Goal: Transaction & Acquisition: Purchase product/service

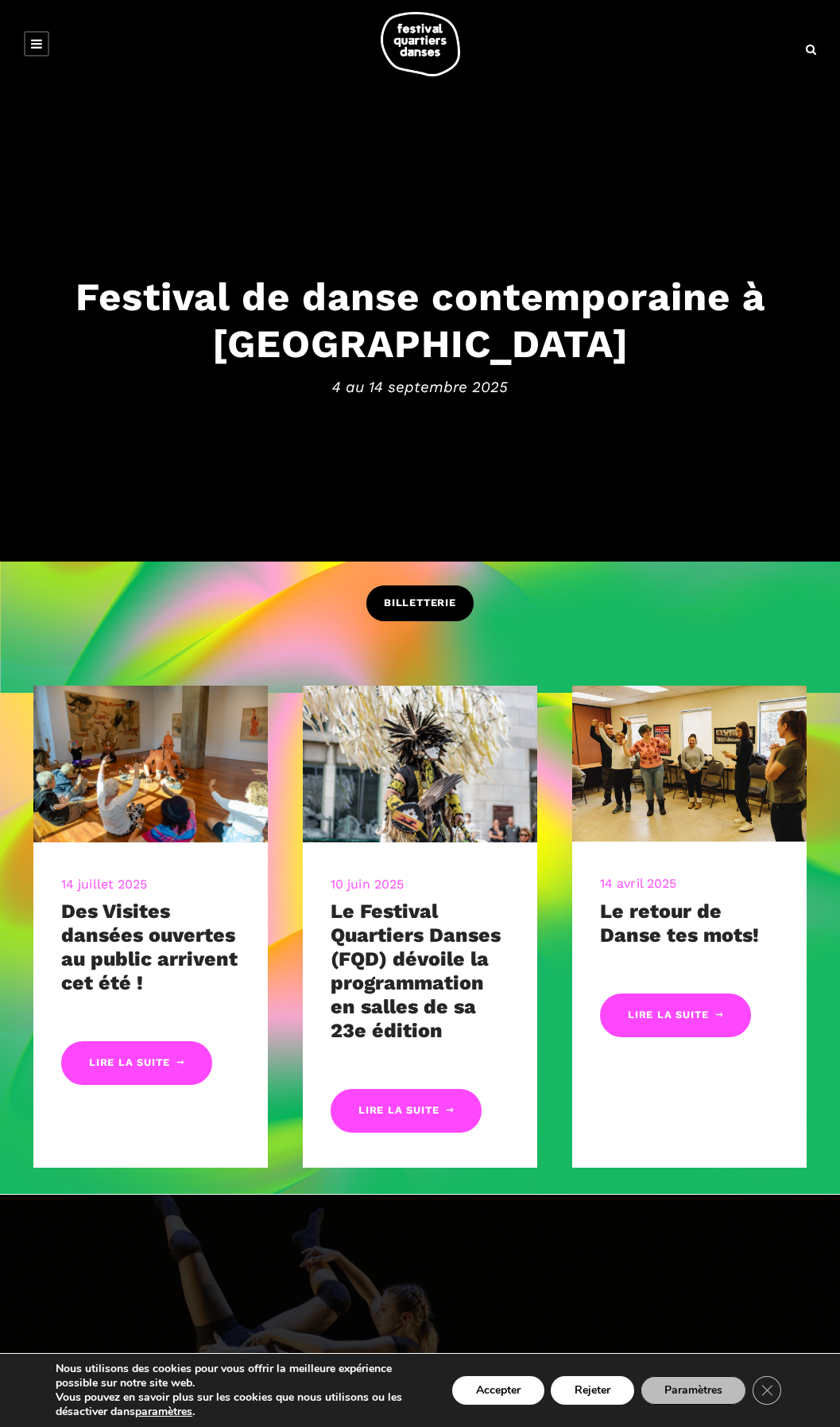
click at [404, 596] on span "BILLETTERIE" at bounding box center [420, 603] width 73 height 17
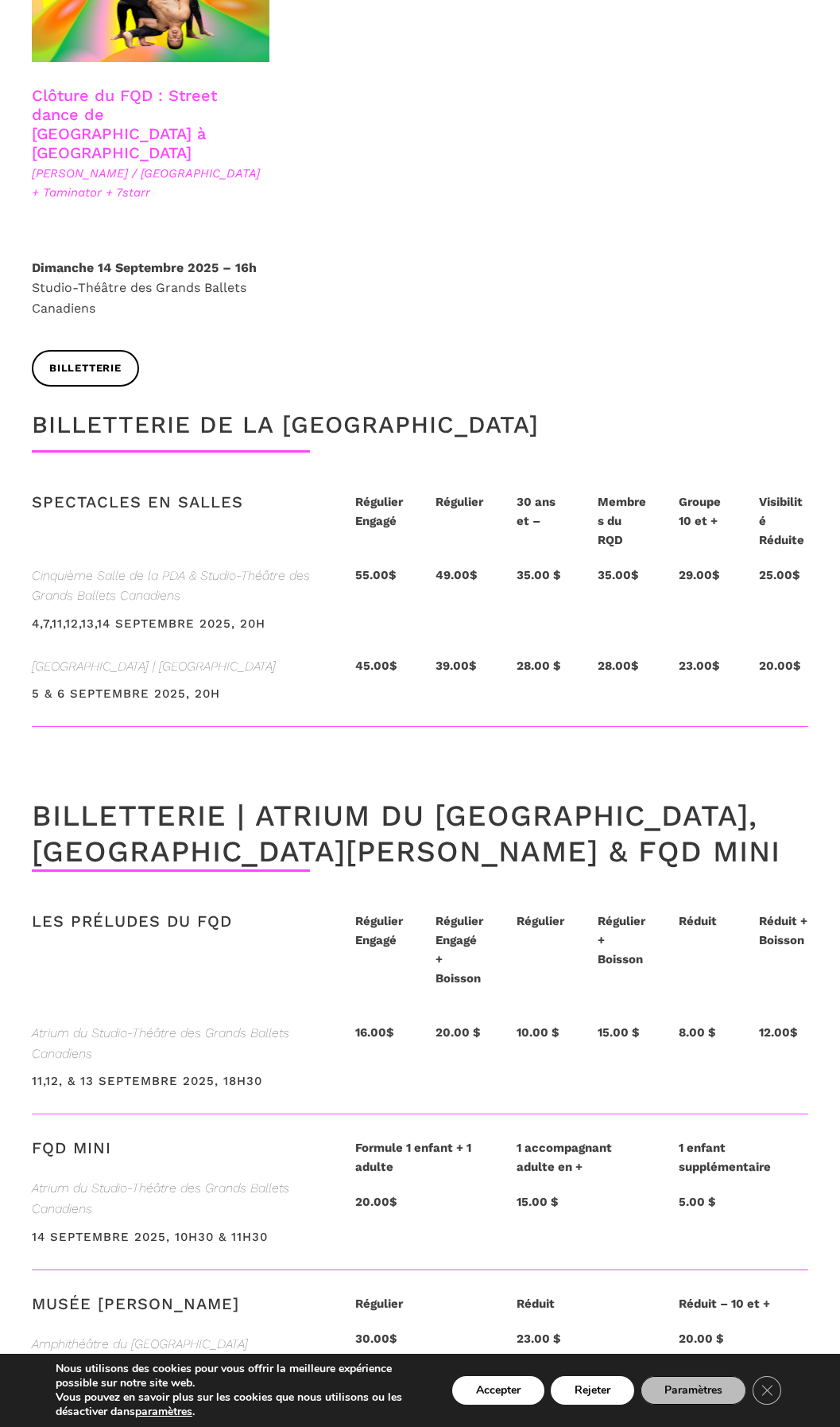
scroll to position [3022, 0]
